Goal: Transaction & Acquisition: Purchase product/service

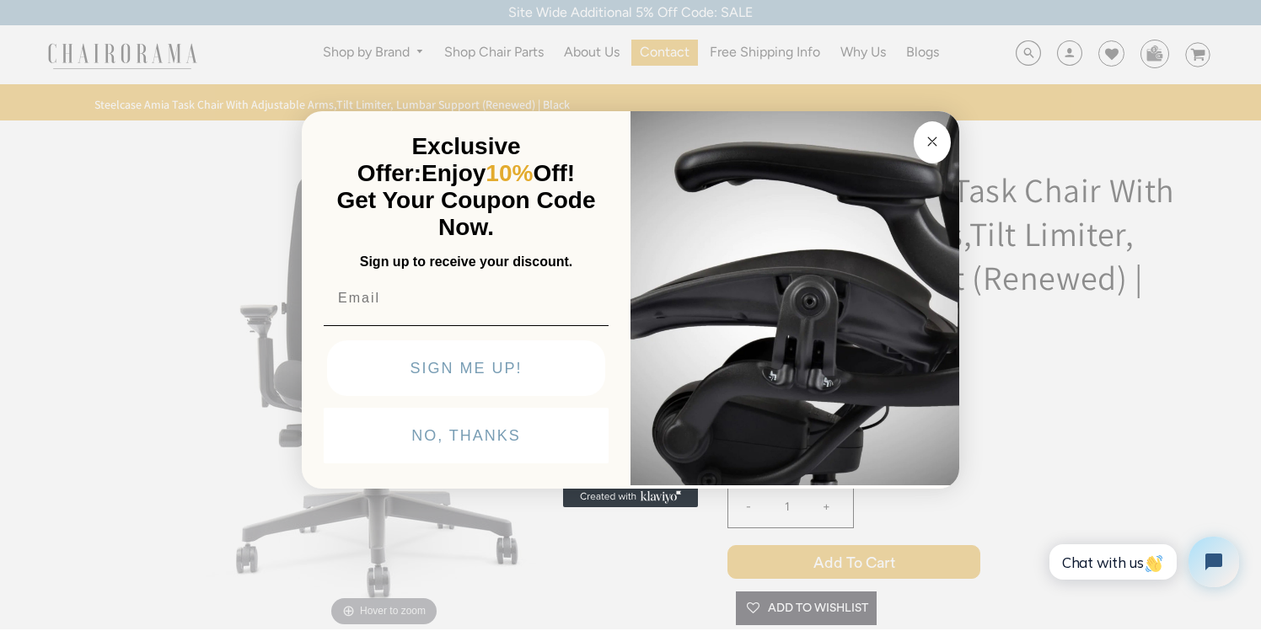
click at [928, 135] on circle "Close dialog" at bounding box center [932, 141] width 19 height 19
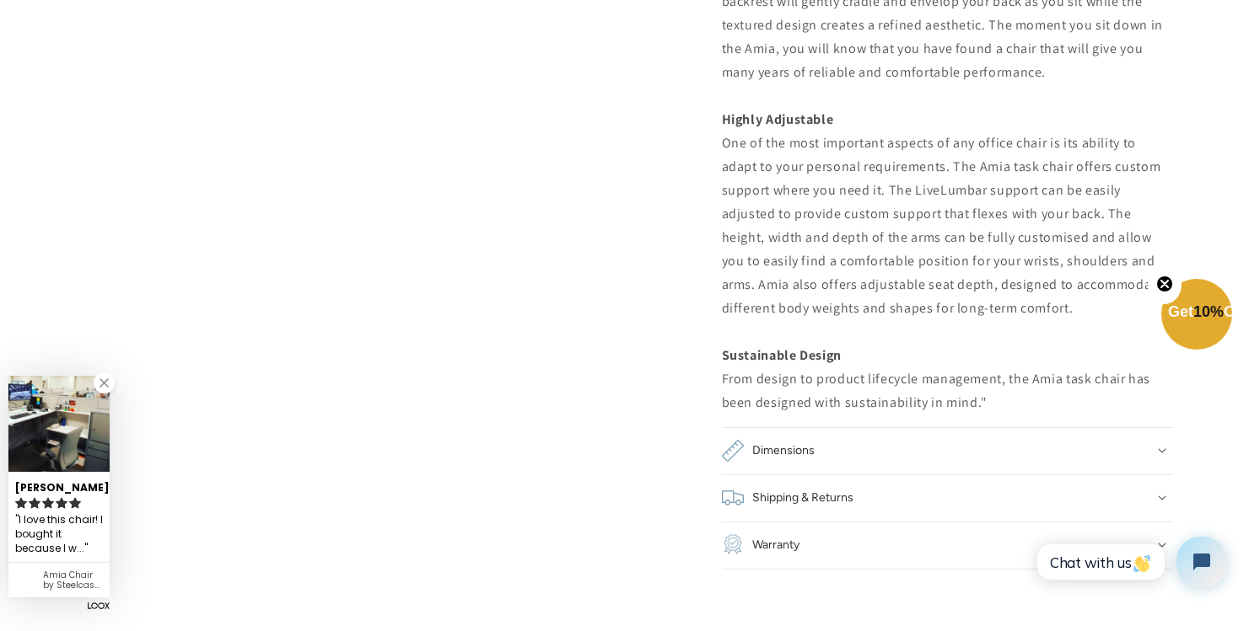
scroll to position [1812, 0]
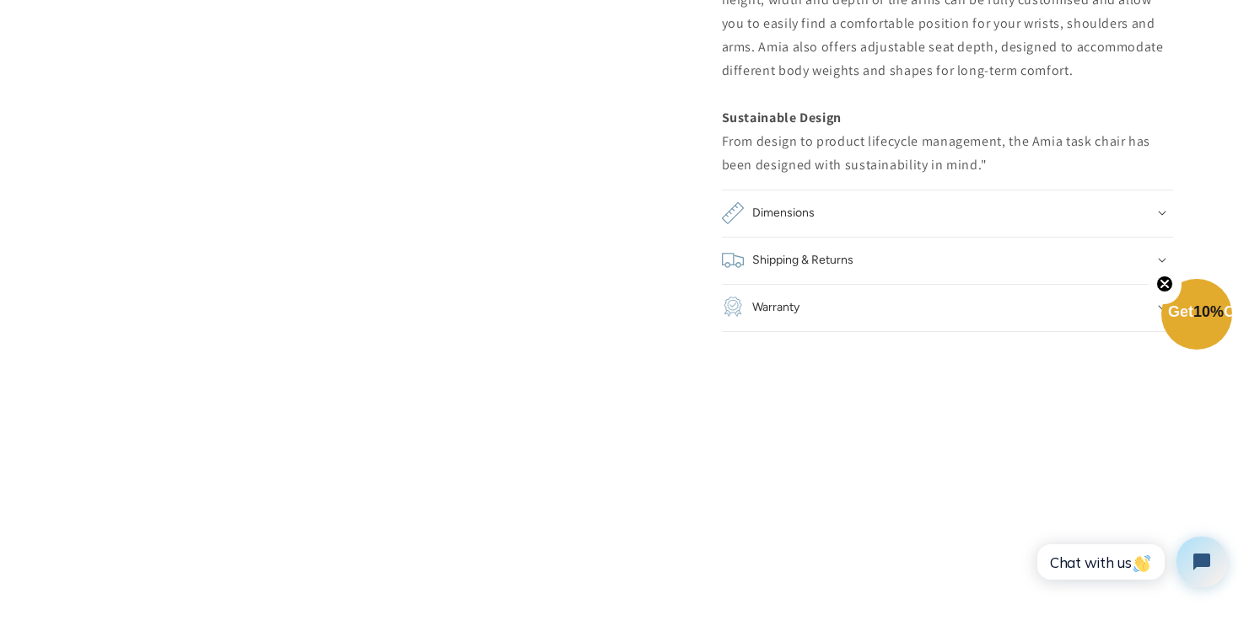
click at [831, 303] on div "Warranty" at bounding box center [947, 308] width 451 height 24
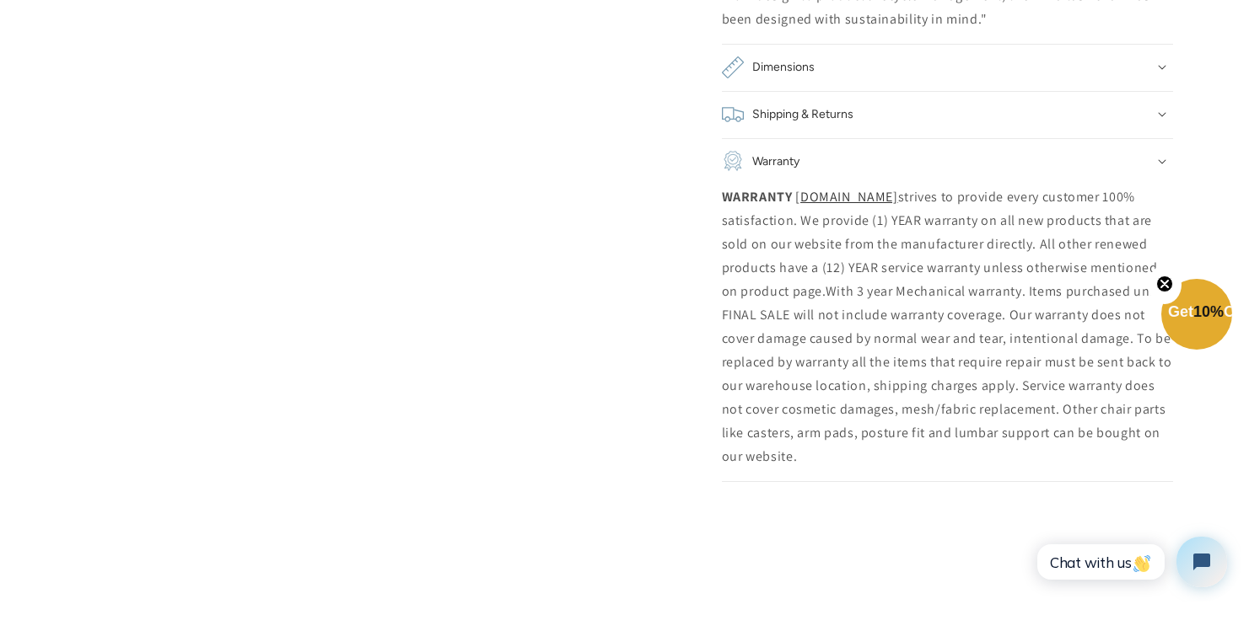
scroll to position [1983, 0]
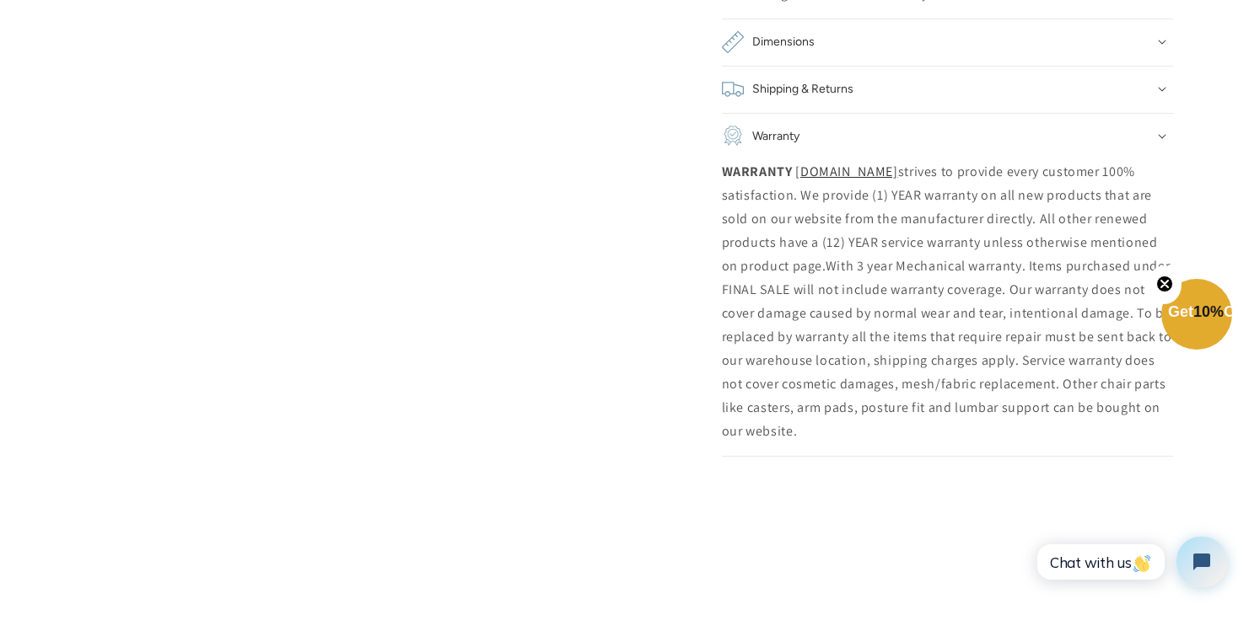
drag, startPoint x: 798, startPoint y: 237, endPoint x: 1000, endPoint y: 440, distance: 286.2
click at [1000, 440] on p "WARRANTY [DOMAIN_NAME] strives to provide every customer 100% satisfaction. We …" at bounding box center [947, 301] width 451 height 283
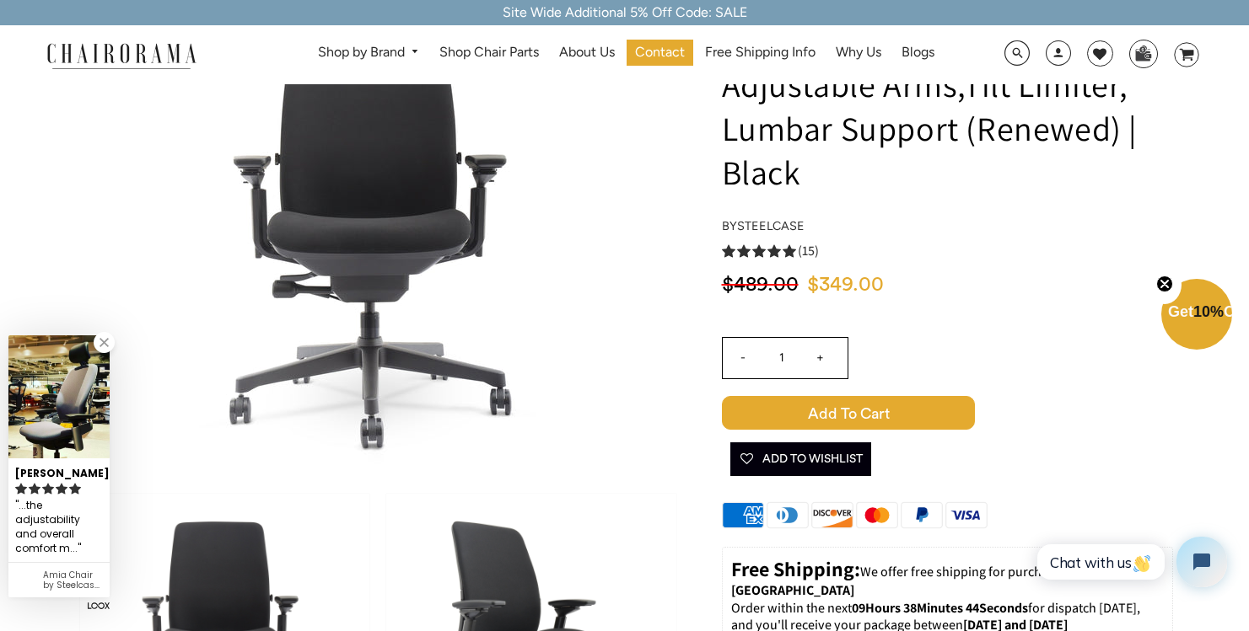
scroll to position [153, 0]
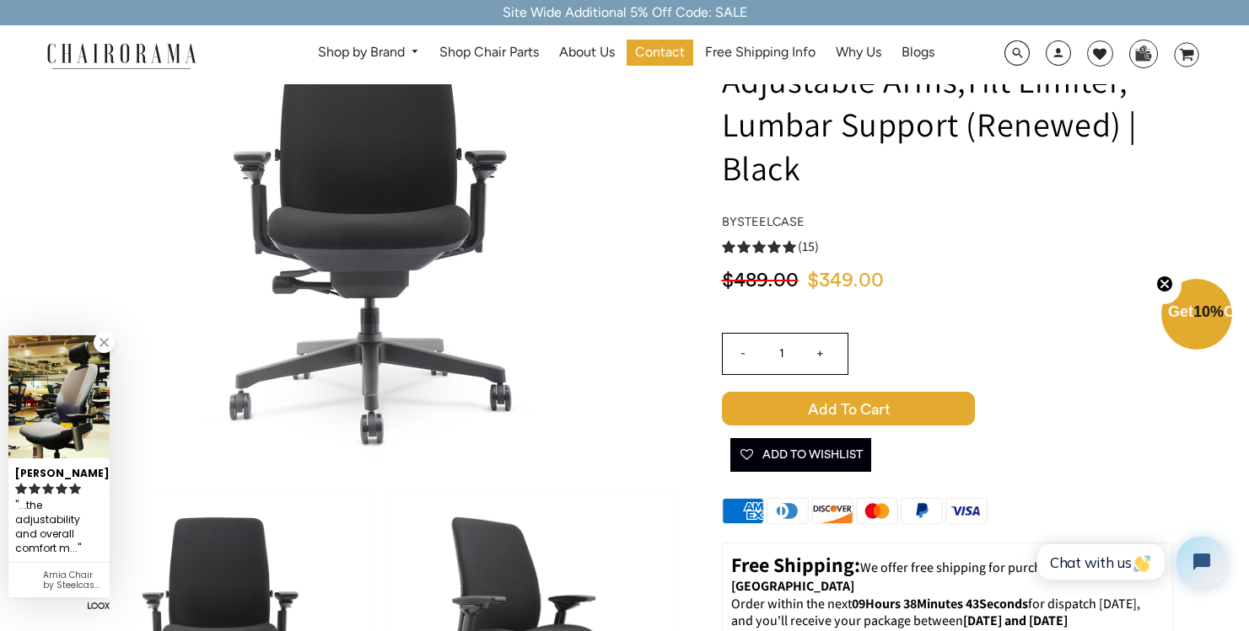
click at [830, 355] on input "+" at bounding box center [820, 354] width 40 height 40
click at [823, 352] on input "+" at bounding box center [820, 354] width 40 height 40
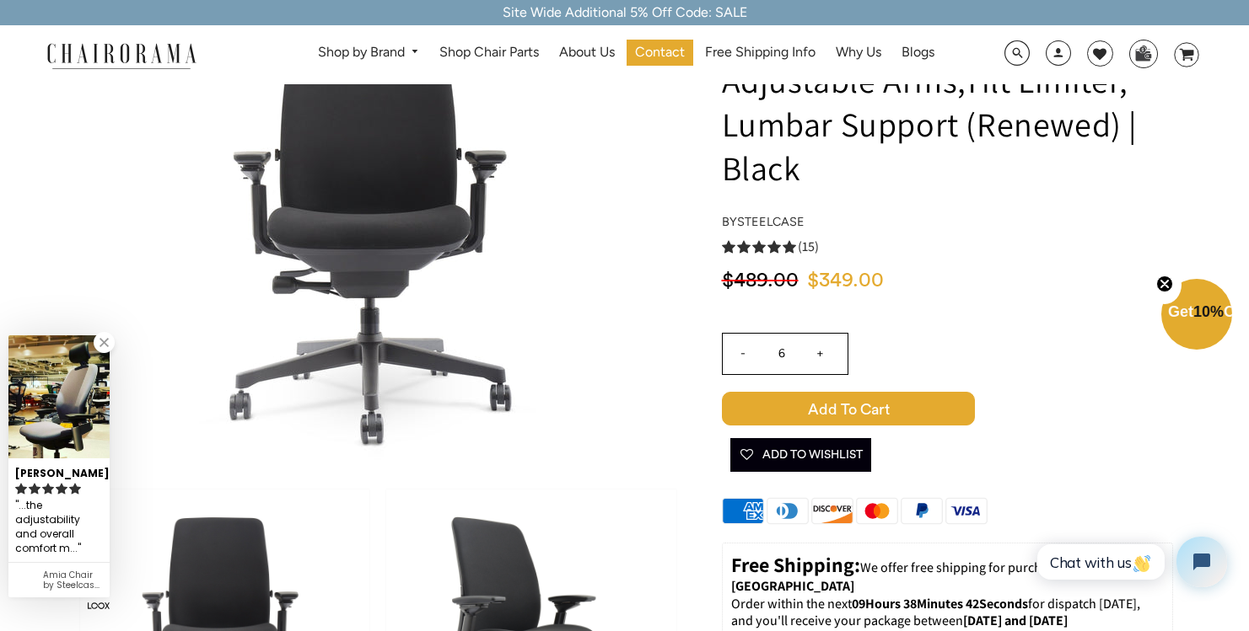
click at [823, 352] on input "+" at bounding box center [820, 354] width 40 height 40
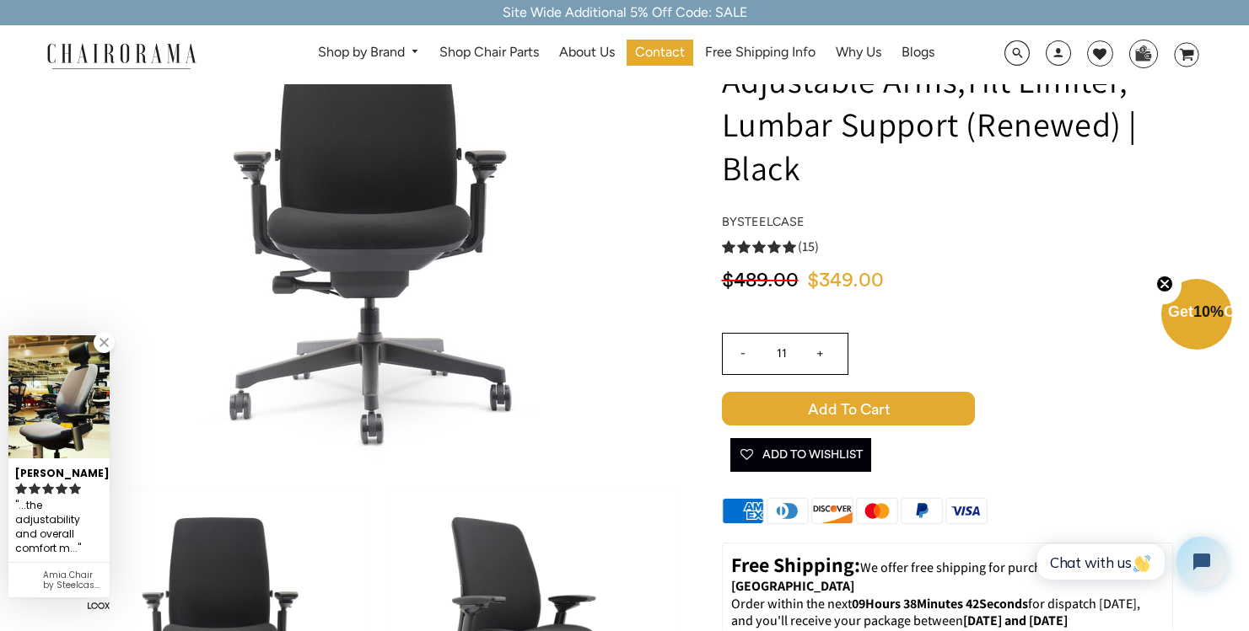
click at [823, 352] on input "+" at bounding box center [820, 354] width 40 height 40
click at [822, 352] on input "+" at bounding box center [820, 354] width 40 height 40
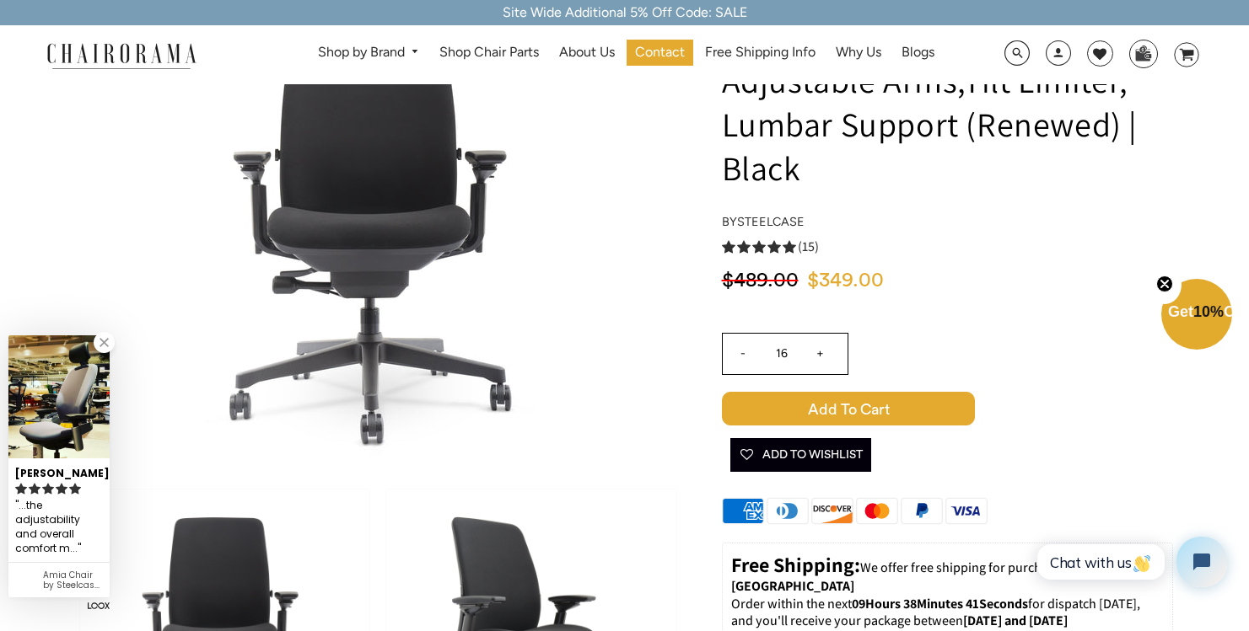
click at [822, 352] on input "+" at bounding box center [820, 354] width 40 height 40
click at [823, 352] on input "+" at bounding box center [820, 354] width 40 height 40
click at [741, 352] on input "-" at bounding box center [743, 354] width 40 height 40
type input "17"
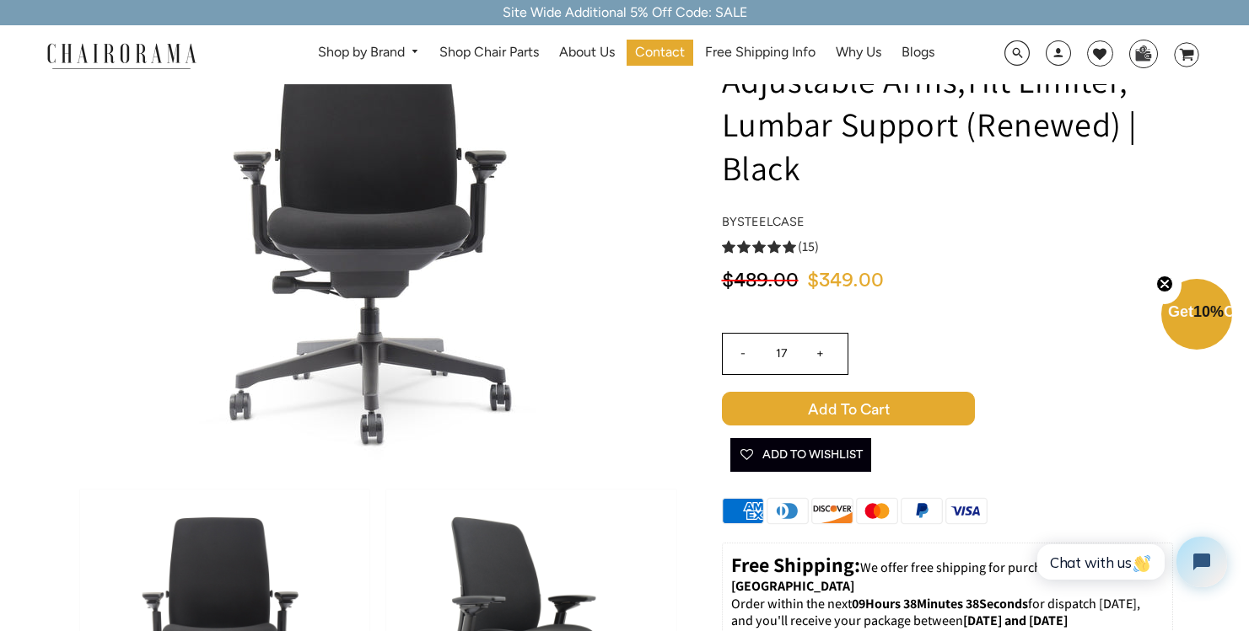
click at [844, 410] on span "Add to Cart" at bounding box center [848, 409] width 253 height 34
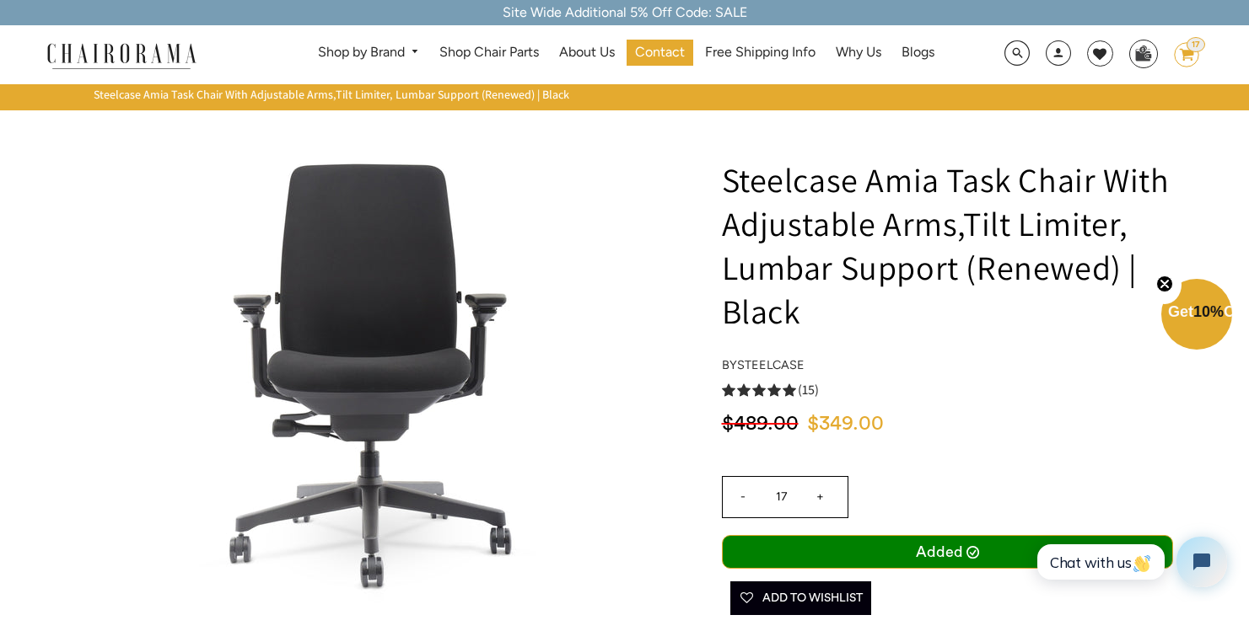
scroll to position [0, 0]
